Goal: Information Seeking & Learning: Understand process/instructions

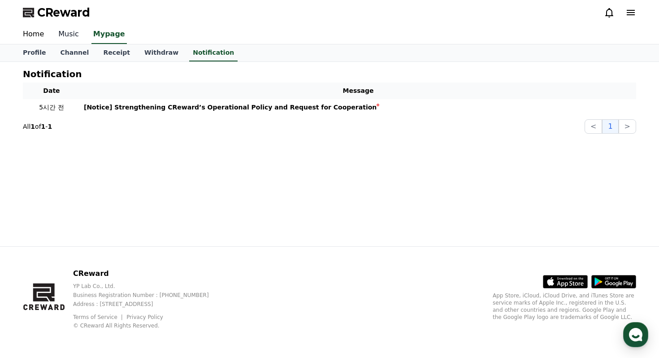
click at [65, 34] on link "Music" at bounding box center [68, 34] width 35 height 19
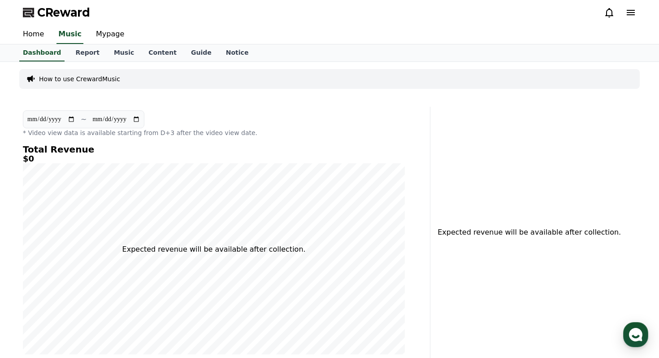
click at [66, 76] on p "How to use CrewardMusic" at bounding box center [79, 78] width 81 height 9
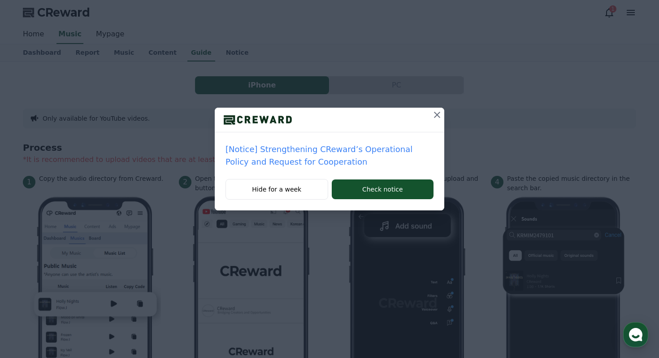
click at [439, 113] on icon at bounding box center [437, 114] width 11 height 11
click at [434, 119] on icon at bounding box center [437, 114] width 11 height 11
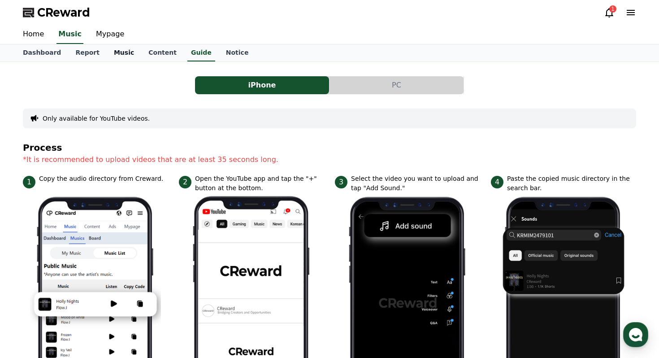
click at [114, 54] on link "Music" at bounding box center [124, 52] width 35 height 17
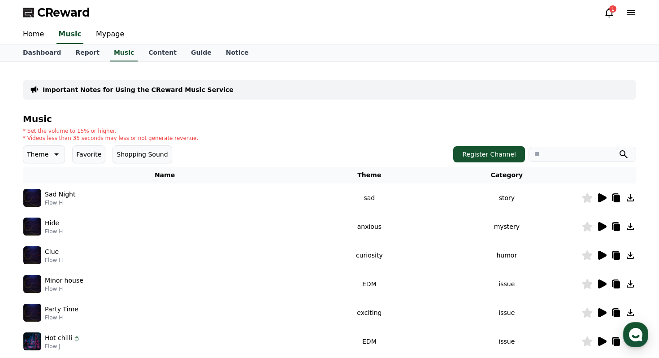
click at [601, 199] on icon at bounding box center [602, 197] width 9 height 9
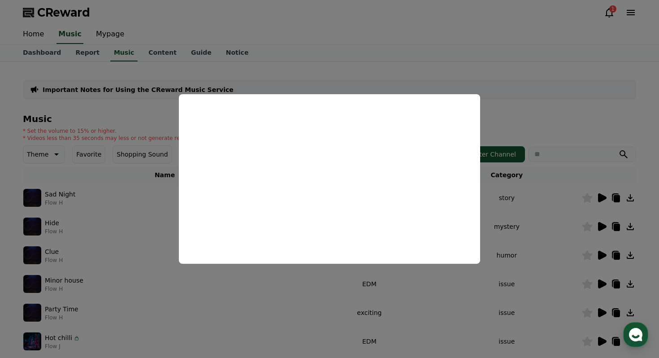
click at [488, 71] on button "close modal" at bounding box center [329, 179] width 659 height 358
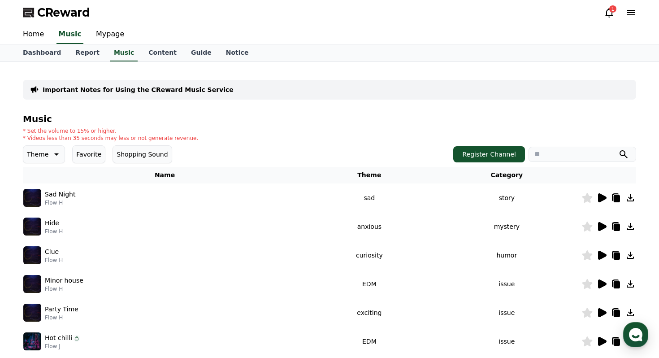
click at [603, 227] on icon at bounding box center [602, 226] width 9 height 9
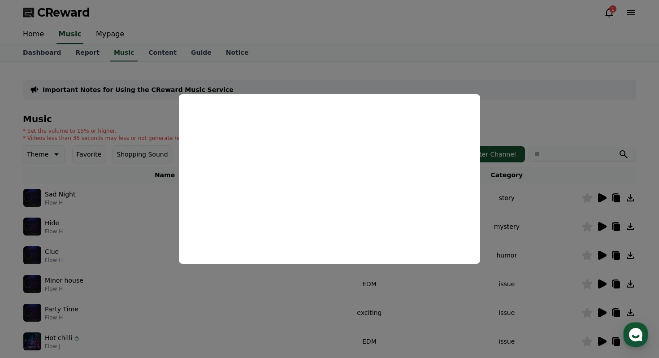
click at [562, 92] on button "close modal" at bounding box center [329, 179] width 659 height 358
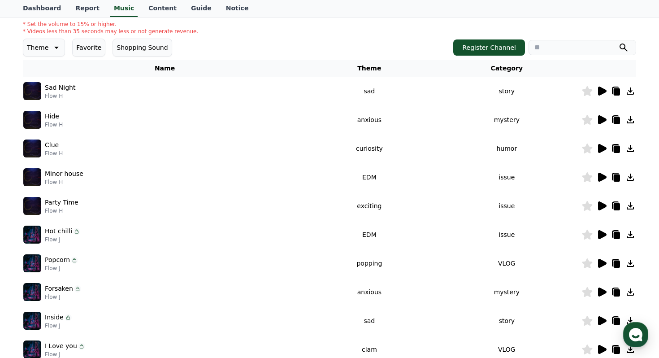
scroll to position [109, 0]
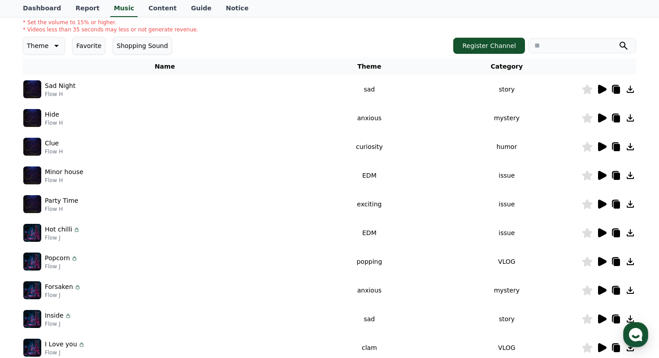
click at [605, 203] on icon at bounding box center [602, 204] width 9 height 9
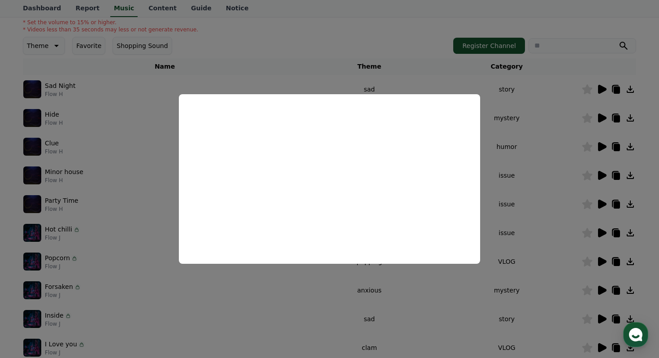
click at [645, 60] on button "close modal" at bounding box center [329, 179] width 659 height 358
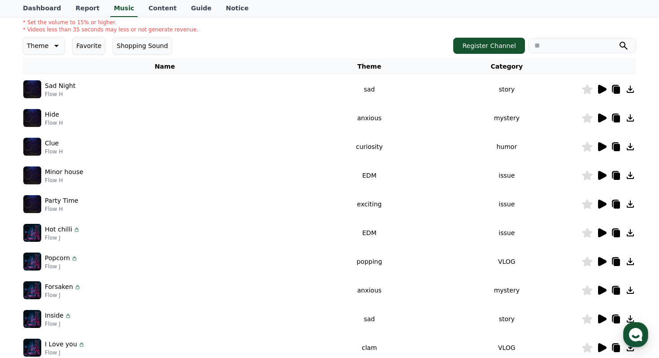
click at [604, 261] on icon at bounding box center [602, 261] width 9 height 9
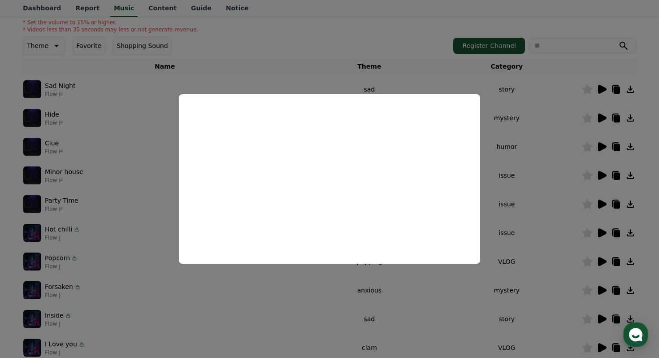
click at [565, 74] on button "close modal" at bounding box center [329, 179] width 659 height 358
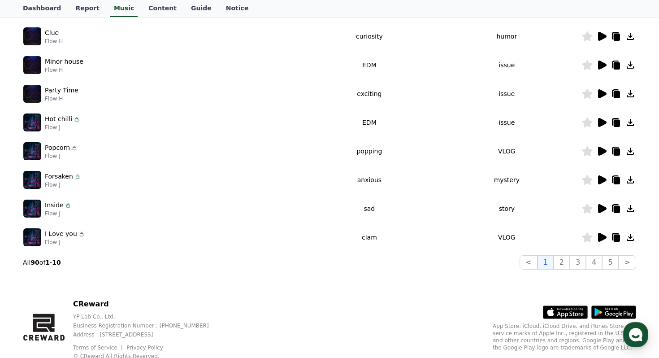
scroll to position [229, 0]
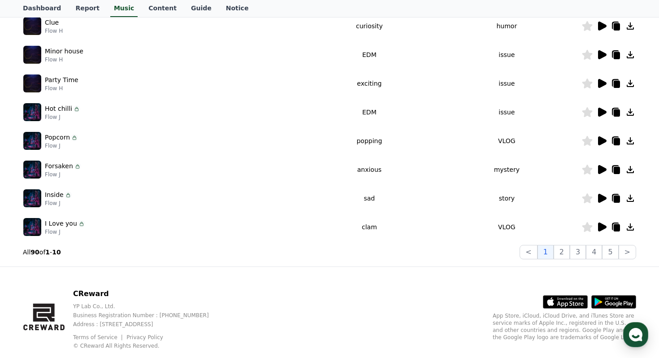
click at [601, 199] on icon at bounding box center [602, 198] width 9 height 9
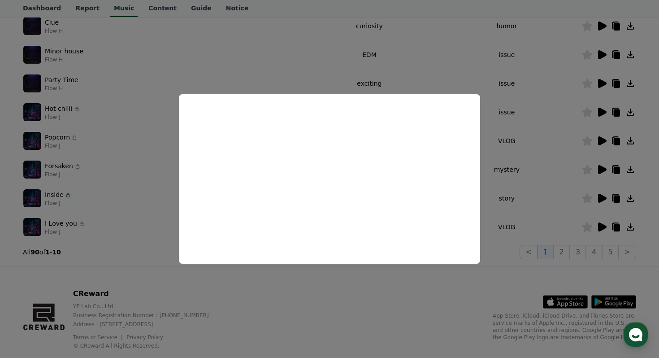
click at [487, 299] on button "close modal" at bounding box center [329, 179] width 659 height 358
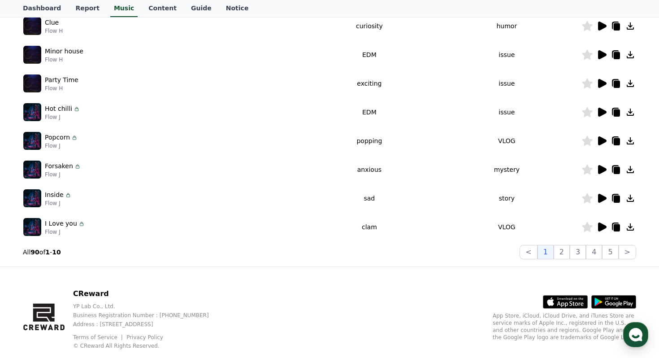
click at [602, 224] on icon at bounding box center [602, 226] width 9 height 9
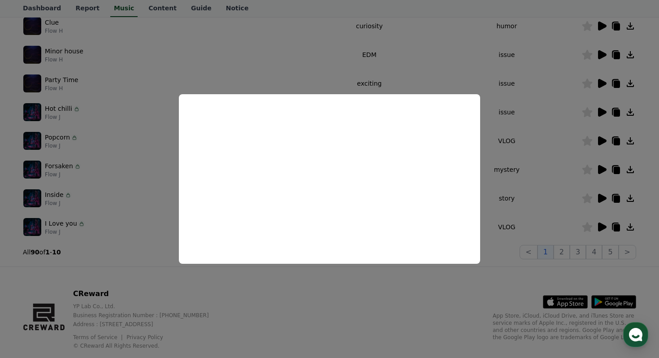
click at [360, 295] on button "close modal" at bounding box center [329, 179] width 659 height 358
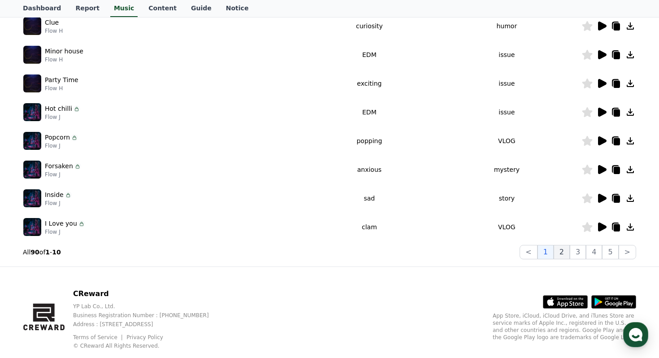
click at [567, 252] on button "2" at bounding box center [562, 252] width 16 height 14
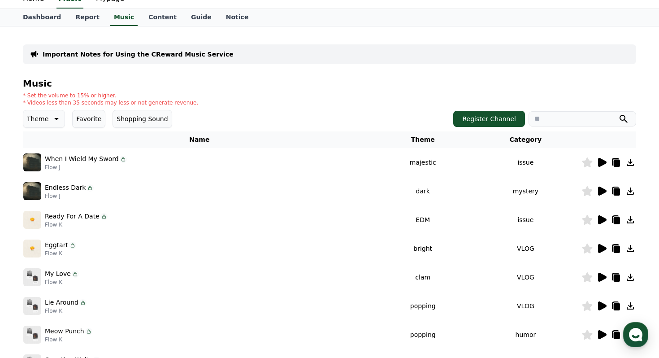
scroll to position [44, 0]
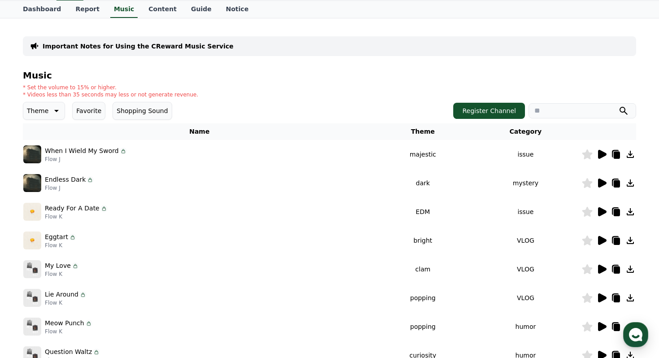
click at [602, 150] on icon at bounding box center [602, 154] width 11 height 11
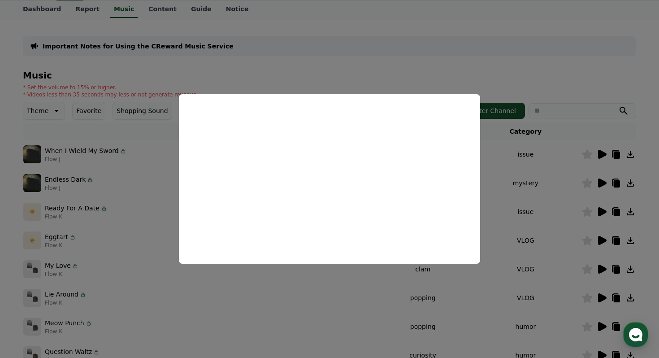
click at [597, 73] on button "close modal" at bounding box center [329, 179] width 659 height 358
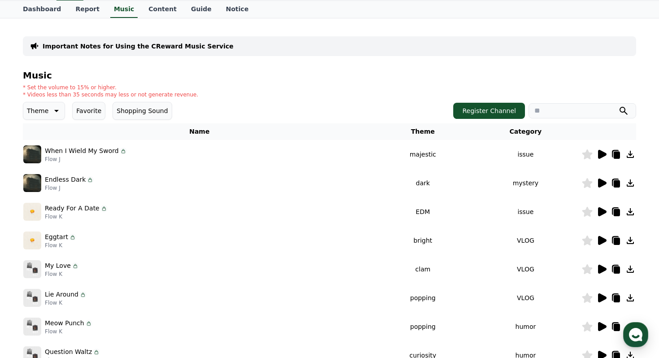
click at [600, 239] on icon at bounding box center [602, 240] width 9 height 9
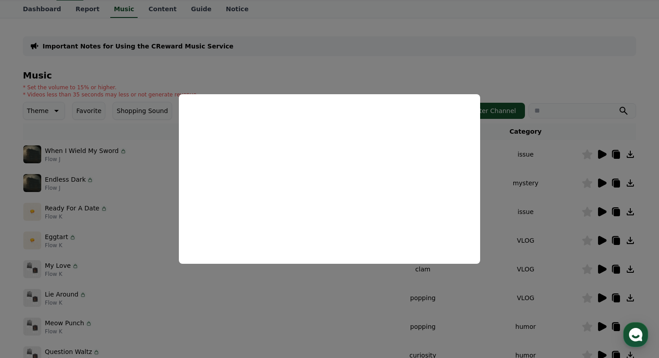
click at [517, 64] on button "close modal" at bounding box center [329, 179] width 659 height 358
click at [519, 64] on div "Important Notes for Using the CReward Music Service Music * Set the volume to 1…" at bounding box center [330, 235] width 614 height 419
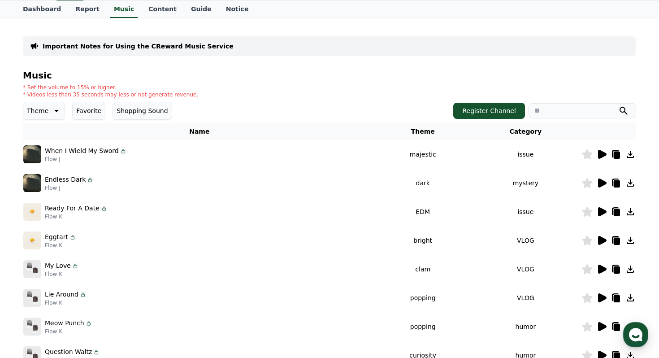
click at [602, 270] on icon at bounding box center [602, 269] width 9 height 9
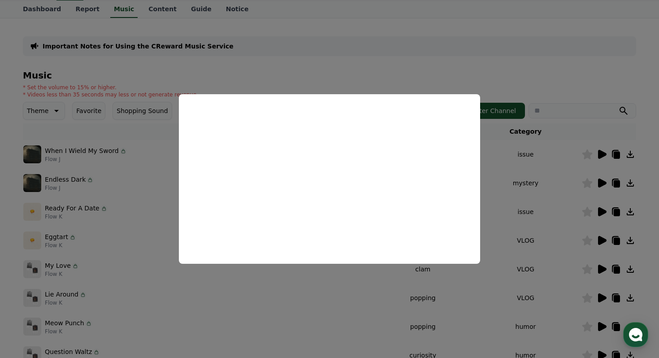
click at [504, 48] on button "close modal" at bounding box center [329, 179] width 659 height 358
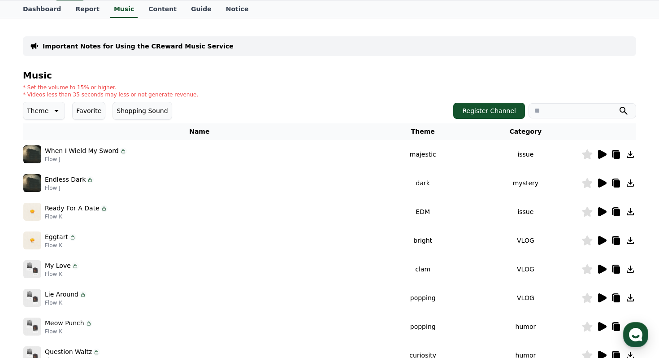
click at [602, 295] on icon at bounding box center [602, 297] width 9 height 9
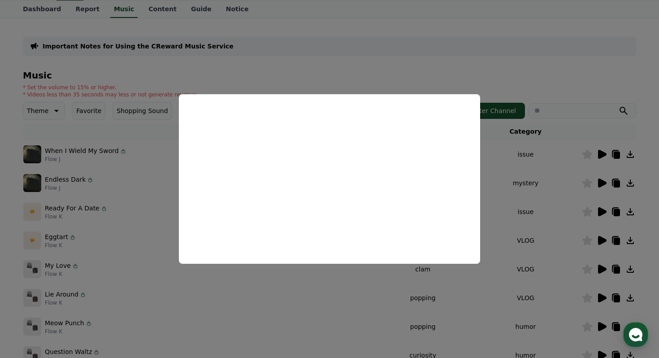
click at [568, 68] on button "close modal" at bounding box center [329, 179] width 659 height 358
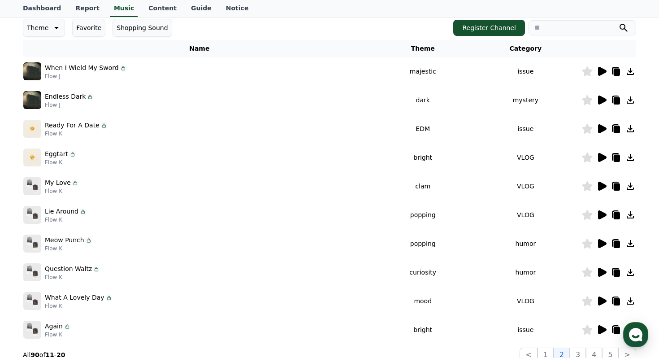
scroll to position [137, 0]
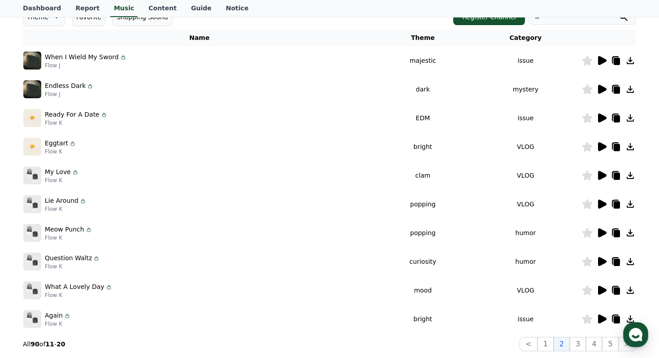
click at [601, 292] on icon at bounding box center [602, 290] width 9 height 9
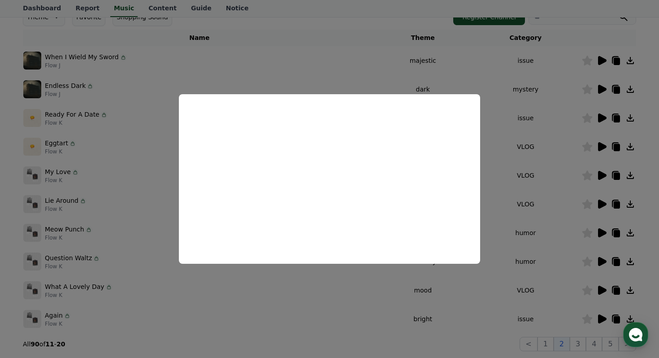
click at [559, 235] on button "close modal" at bounding box center [329, 179] width 659 height 358
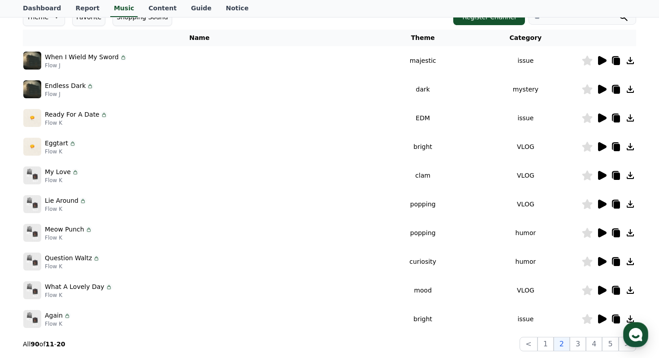
click at [605, 289] on icon at bounding box center [602, 290] width 9 height 9
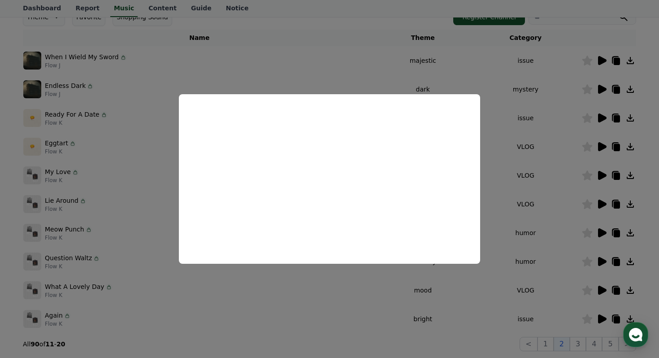
click at [615, 291] on button "close modal" at bounding box center [329, 179] width 659 height 358
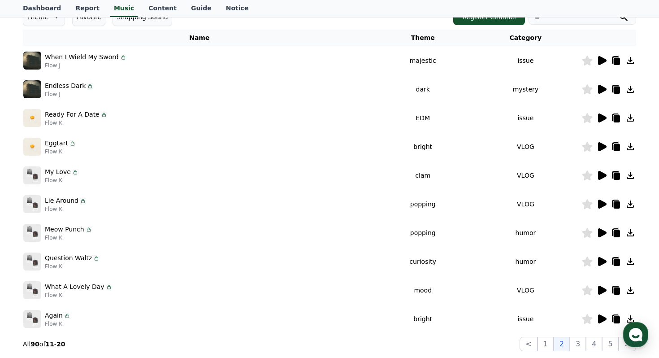
click at [616, 292] on icon at bounding box center [617, 291] width 6 height 7
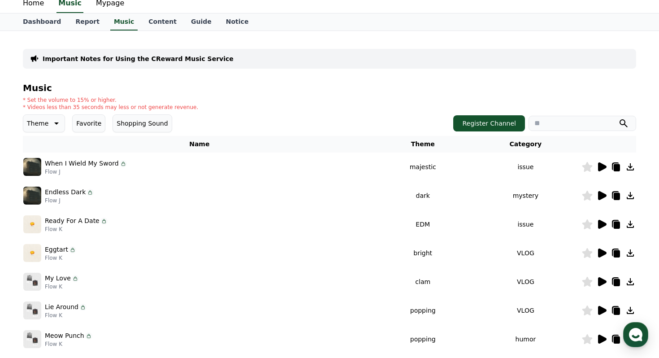
scroll to position [0, 0]
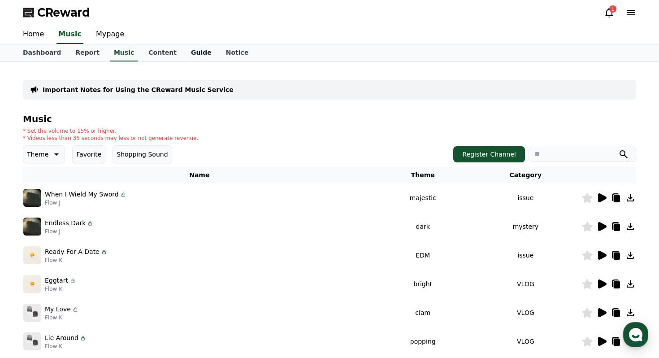
click at [184, 51] on link "Guide" at bounding box center [201, 52] width 35 height 17
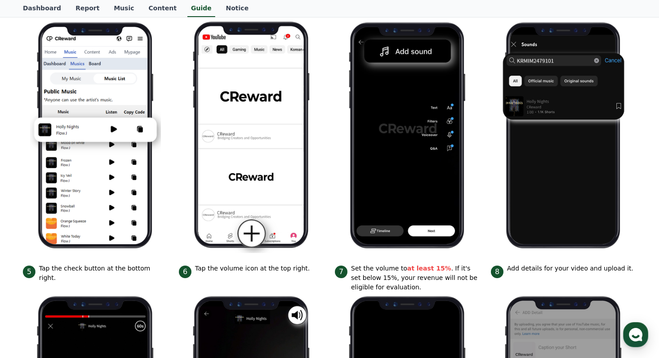
scroll to position [172, 0]
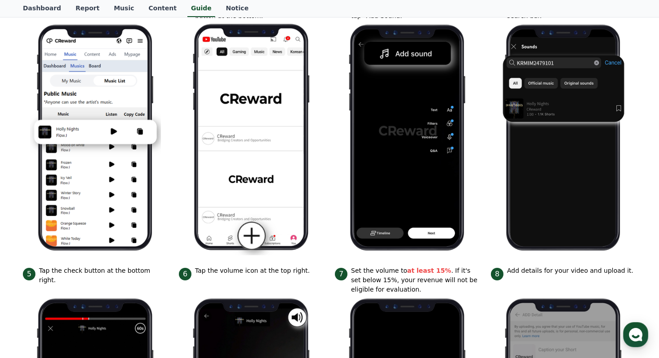
click at [456, 31] on img at bounding box center [407, 138] width 131 height 235
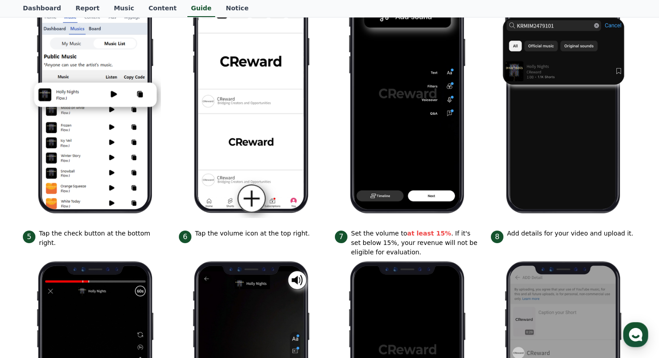
scroll to position [91, 0]
